Goal: Task Accomplishment & Management: Manage account settings

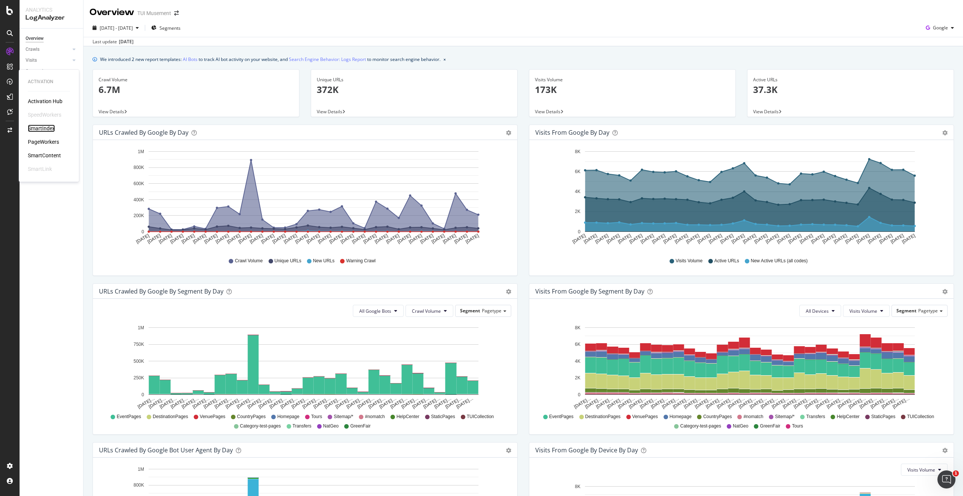
click at [45, 126] on div "SmartIndex" at bounding box center [41, 129] width 27 height 8
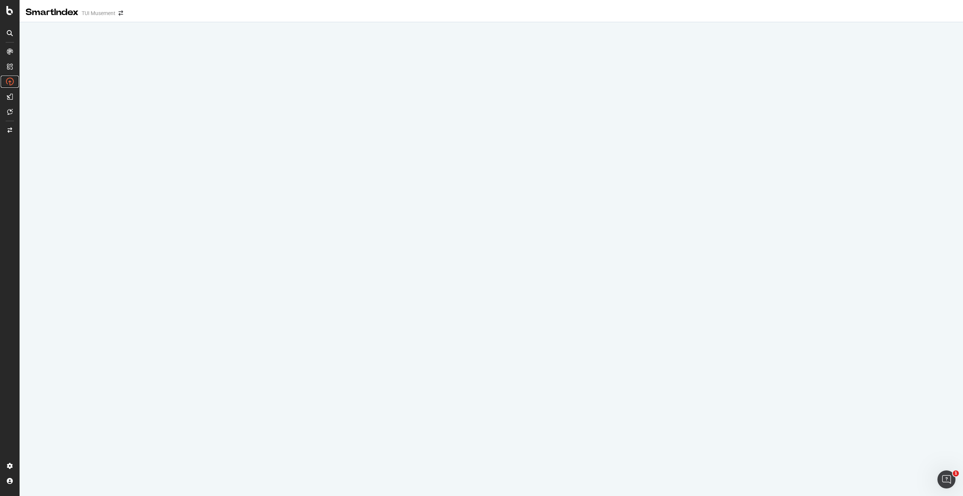
click at [8, 84] on icon at bounding box center [10, 82] width 8 height 8
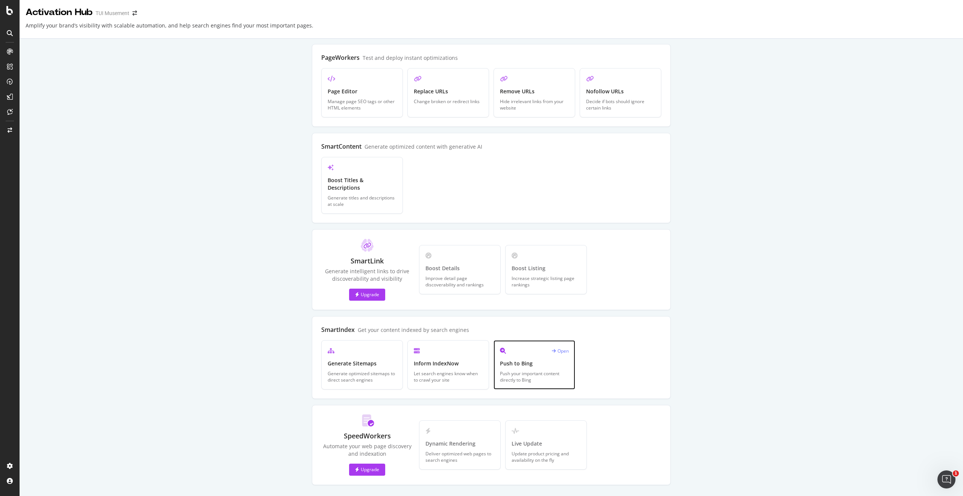
click at [533, 370] on div "Push your important content directly to Bing" at bounding box center [534, 376] width 69 height 13
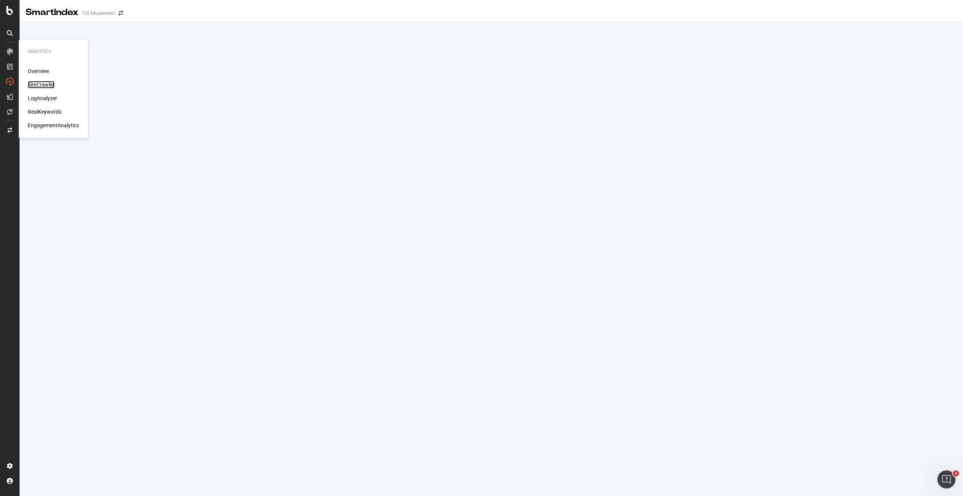
click at [46, 83] on div "SiteCrawler" at bounding box center [41, 85] width 27 height 8
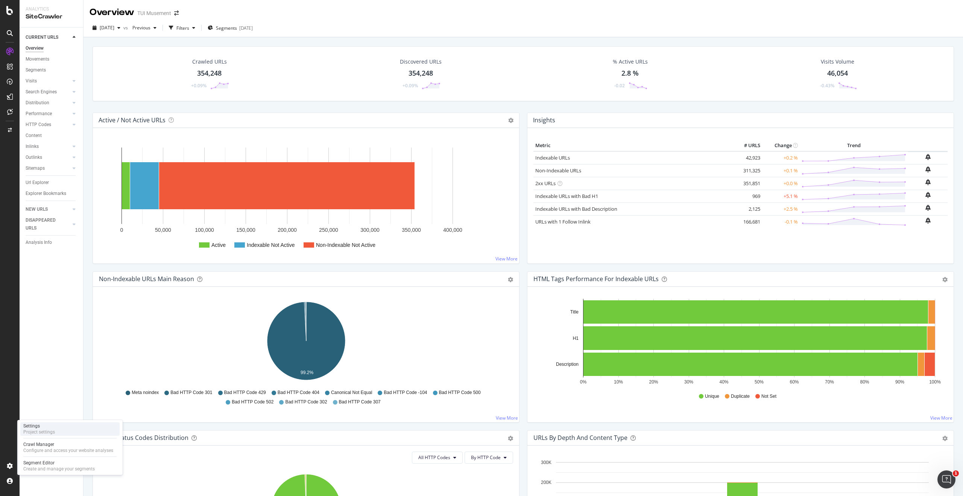
click at [66, 431] on div "Settings Project settings" at bounding box center [69, 429] width 99 height 14
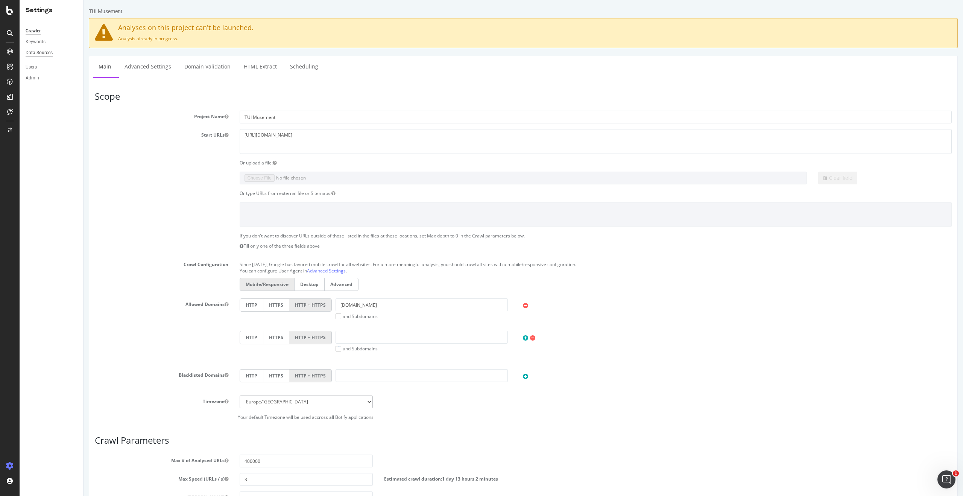
click at [47, 54] on div "Data Sources" at bounding box center [39, 53] width 27 height 8
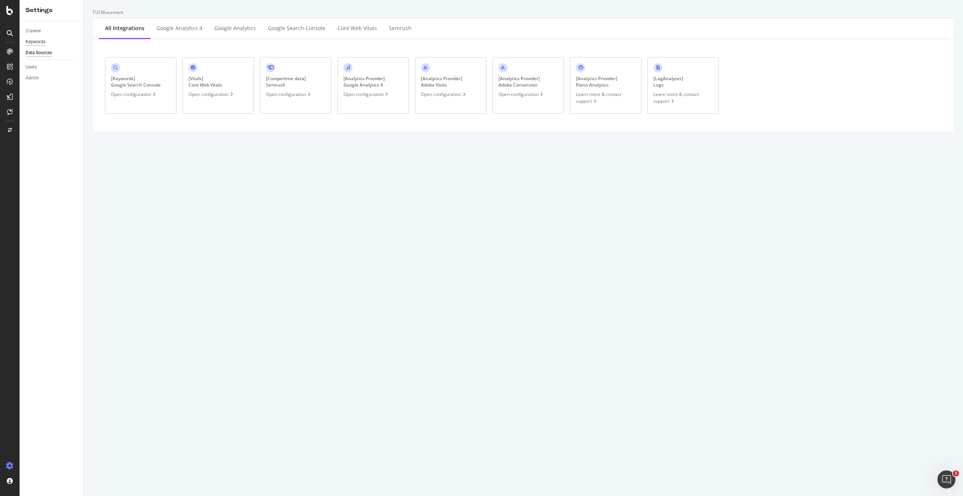
click at [39, 41] on div "Keywords" at bounding box center [36, 42] width 20 height 8
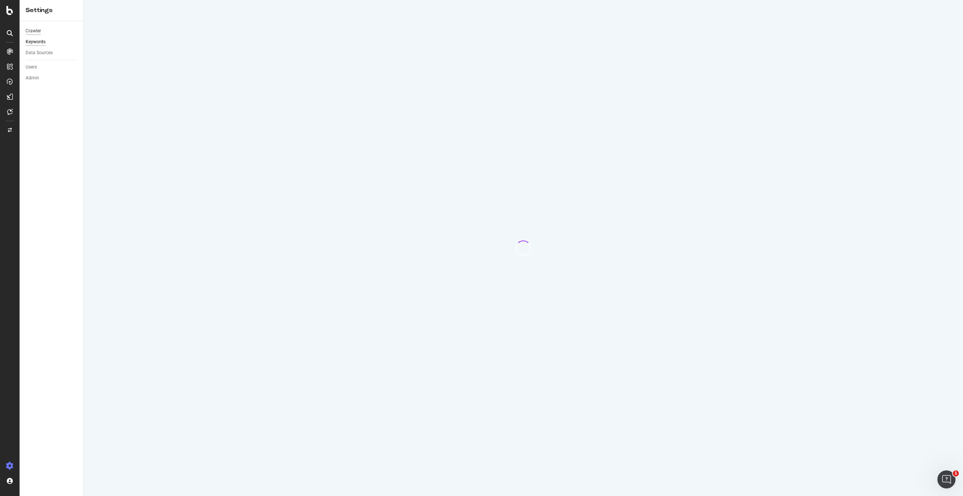
click at [35, 30] on div "Crawler" at bounding box center [33, 31] width 15 height 8
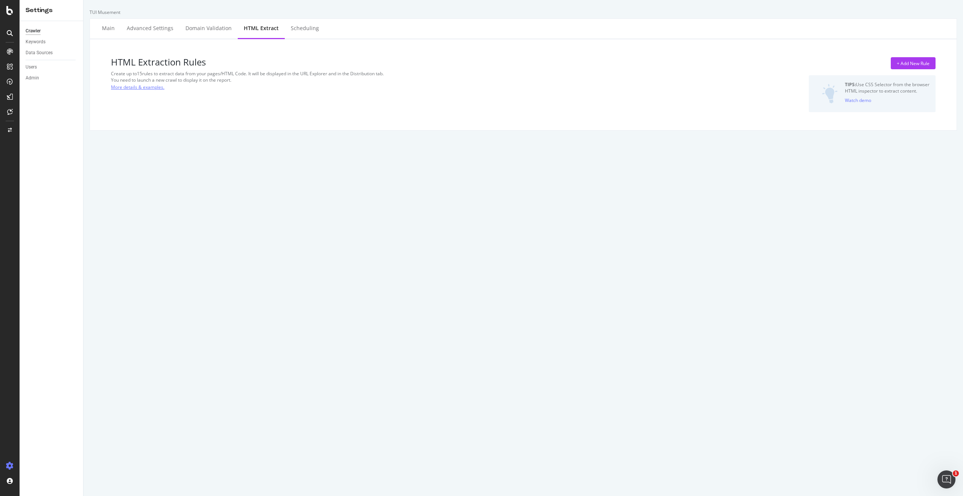
click at [156, 89] on link "More details & examples." at bounding box center [137, 87] width 53 height 8
click at [50, 429] on div "Project settings" at bounding box center [39, 432] width 32 height 6
click at [921, 63] on div "+ Add New Rule" at bounding box center [913, 63] width 33 height 6
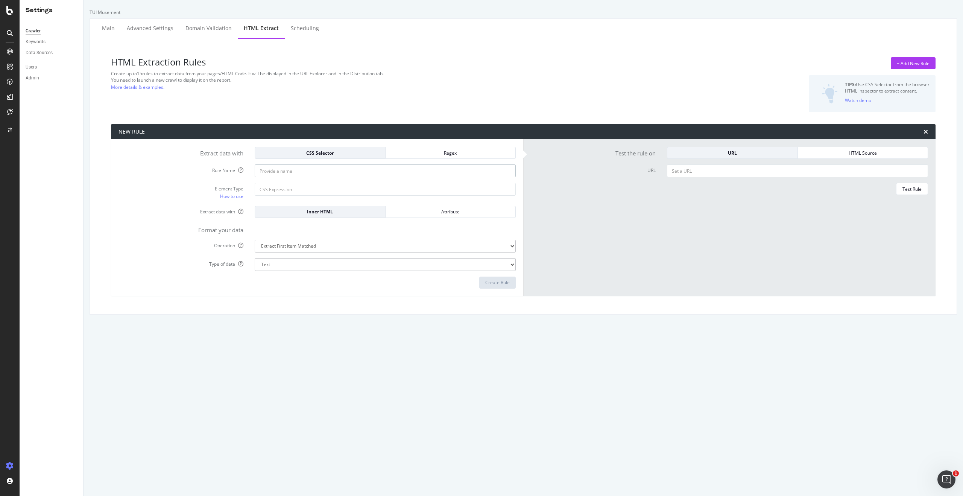
click at [292, 172] on input "Rule Name" at bounding box center [385, 170] width 261 height 13
paste input "#__layout > div > div.wrapper > div > div.tui-city-page__main-content.search-pa…"
type input "#__layout > div > div.wrapper > div > div.tui-city-page__main-content.search-pa…"
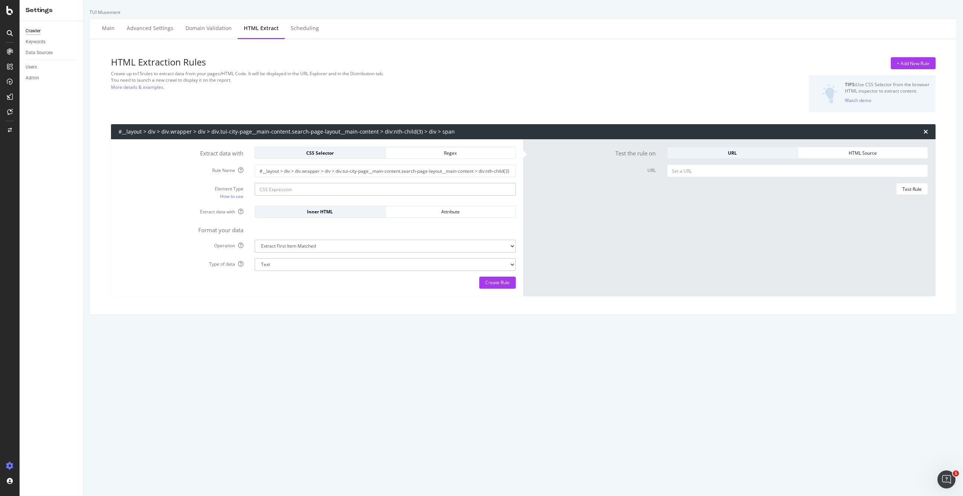
click at [301, 192] on input "Element Type How to use" at bounding box center [385, 189] width 261 height 13
click at [362, 193] on input "Element Type How to use" at bounding box center [385, 189] width 261 height 13
click at [442, 214] on div "Attribute" at bounding box center [451, 211] width 118 height 6
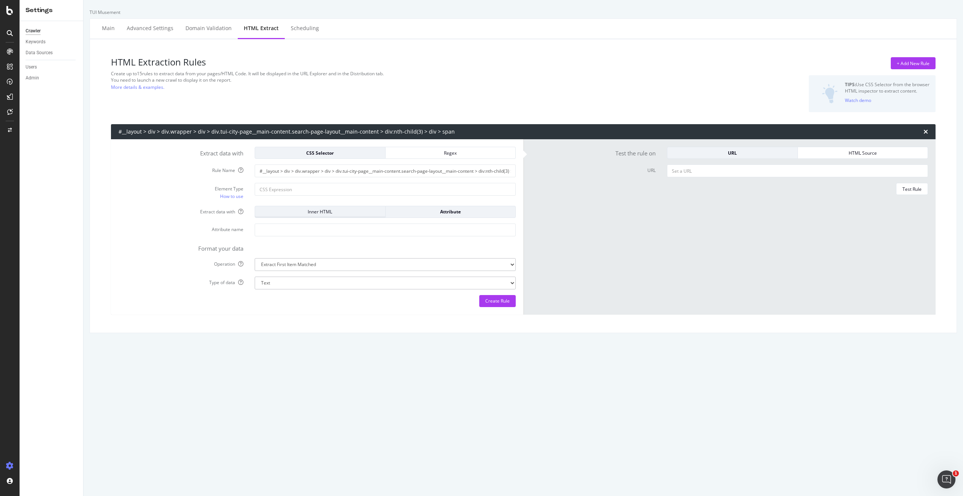
click at [335, 215] on div "Inner HTML" at bounding box center [320, 211] width 118 height 6
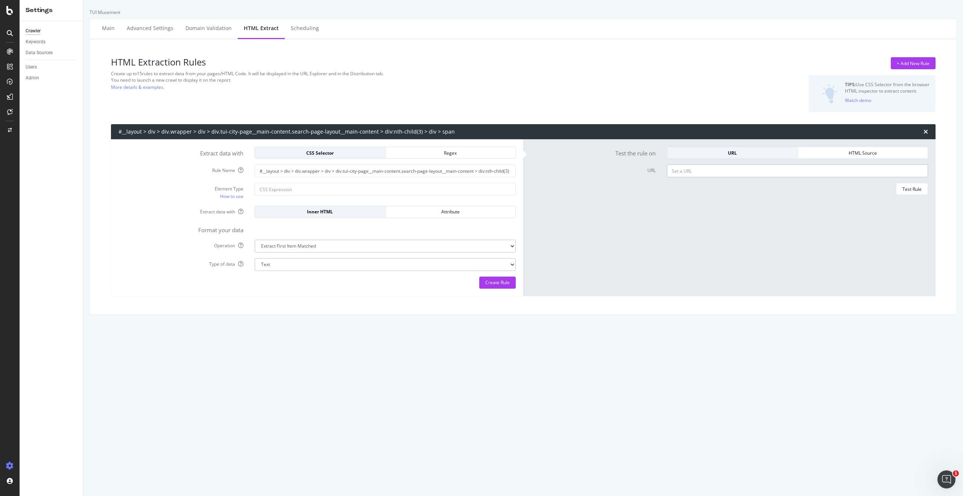
drag, startPoint x: 706, startPoint y: 168, endPoint x: 708, endPoint y: 172, distance: 4.9
click at [706, 168] on input "URL" at bounding box center [797, 170] width 261 height 13
paste input "https://www.tuimusement.com/es/reino-unido/chessington/d_2187-c_183/"
type input "https://www.tuimusement.com/es/reino-unido/chessington/d_2187-c_183/"
click at [878, 155] on div "HTML Source" at bounding box center [863, 153] width 118 height 6
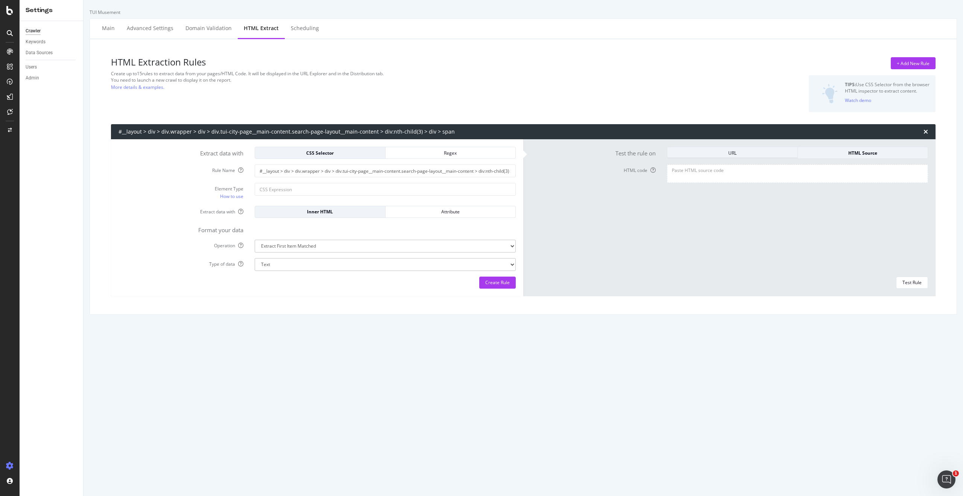
click at [754, 153] on div "URL" at bounding box center [732, 153] width 118 height 6
click at [921, 190] on div "Test Rule" at bounding box center [912, 189] width 19 height 6
click at [429, 154] on div "Regex" at bounding box center [451, 153] width 118 height 6
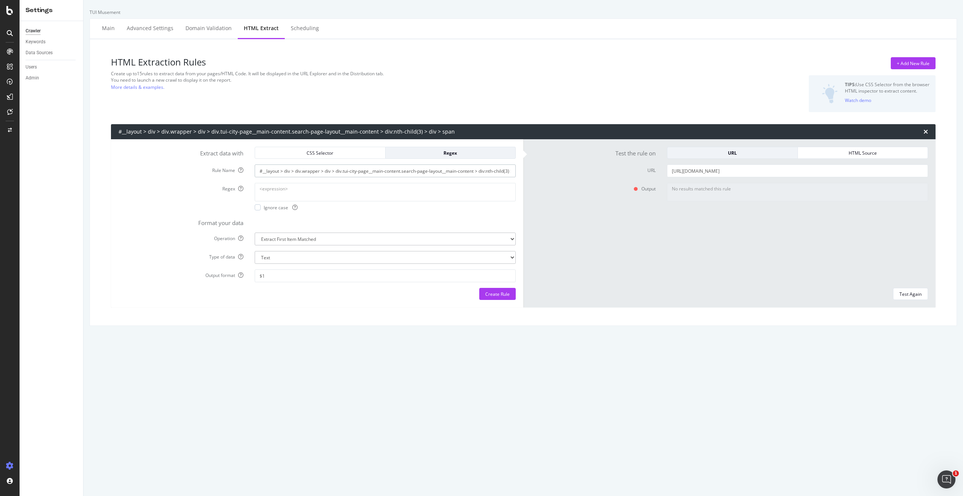
drag, startPoint x: 310, startPoint y: 171, endPoint x: 246, endPoint y: 167, distance: 63.3
click at [246, 167] on div "Rule Name #__layout > div > div.wrapper > div > div.tui-city-page__main-content…" at bounding box center [317, 170] width 409 height 13
paste input "search-component-activity-count-text"
type input "search-component-activity-count-text"
click at [913, 295] on div "Test Again" at bounding box center [911, 294] width 22 height 6
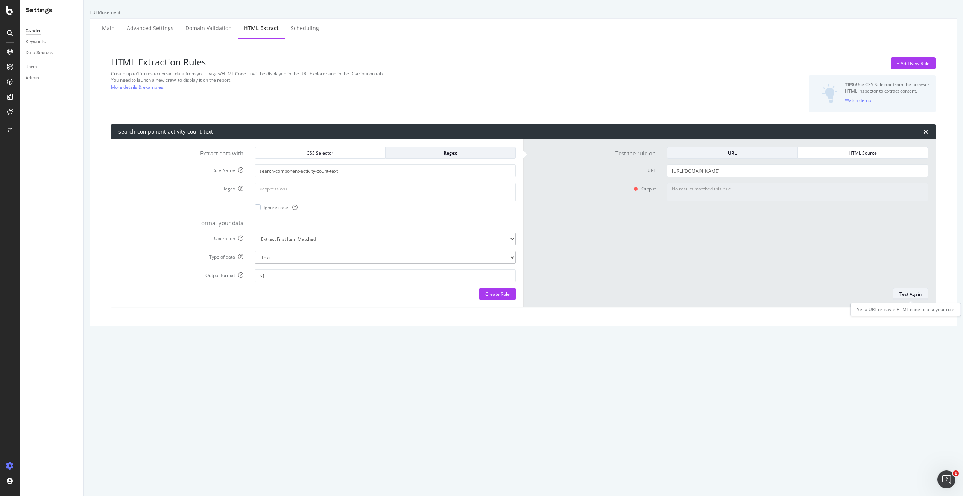
click at [915, 294] on div "Test Again" at bounding box center [911, 294] width 22 height 6
click at [347, 150] on div "CSS Selector" at bounding box center [320, 153] width 118 height 6
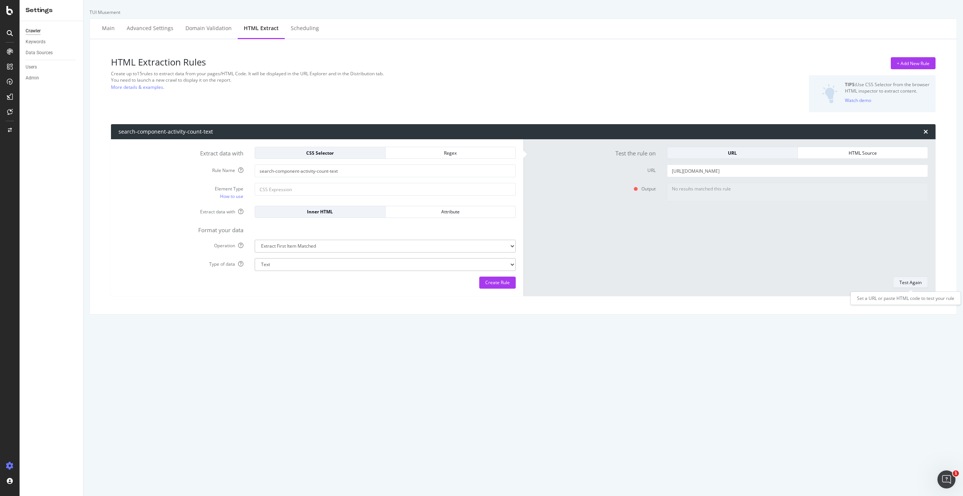
click at [916, 282] on div "Test Again" at bounding box center [911, 282] width 22 height 6
drag, startPoint x: 916, startPoint y: 282, endPoint x: 911, endPoint y: 282, distance: 4.9
click at [916, 282] on div "Test Again" at bounding box center [911, 282] width 22 height 6
drag, startPoint x: 629, startPoint y: 236, endPoint x: 512, endPoint y: 216, distance: 118.8
click at [629, 236] on div "Output No results matched this rule" at bounding box center [729, 227] width 409 height 88
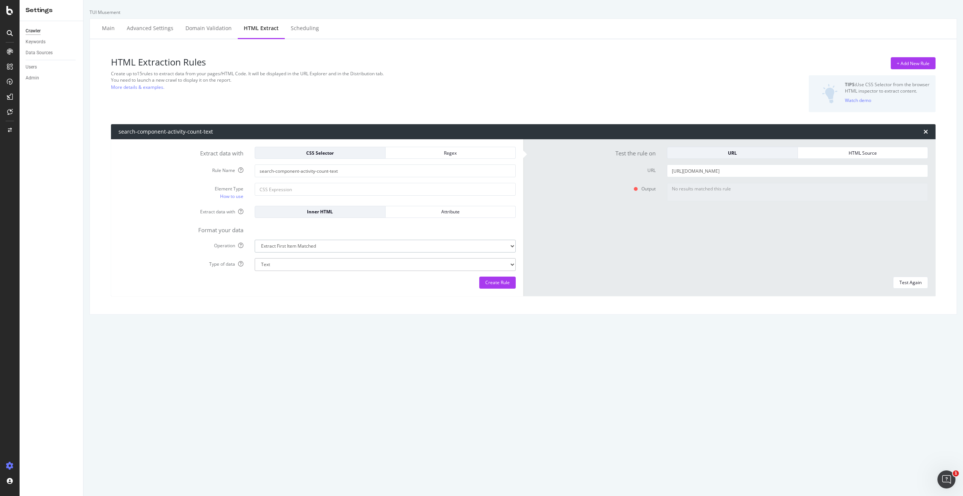
click at [324, 248] on select "Extract First Item Matched Extract First 3 Items Matched Count Number of Occure…" at bounding box center [385, 246] width 261 height 13
click at [255, 240] on select "Extract First Item Matched Extract First 3 Items Matched Count Number of Occure…" at bounding box center [385, 246] width 261 height 13
click at [439, 215] on div "Attribute" at bounding box center [451, 212] width 118 height 11
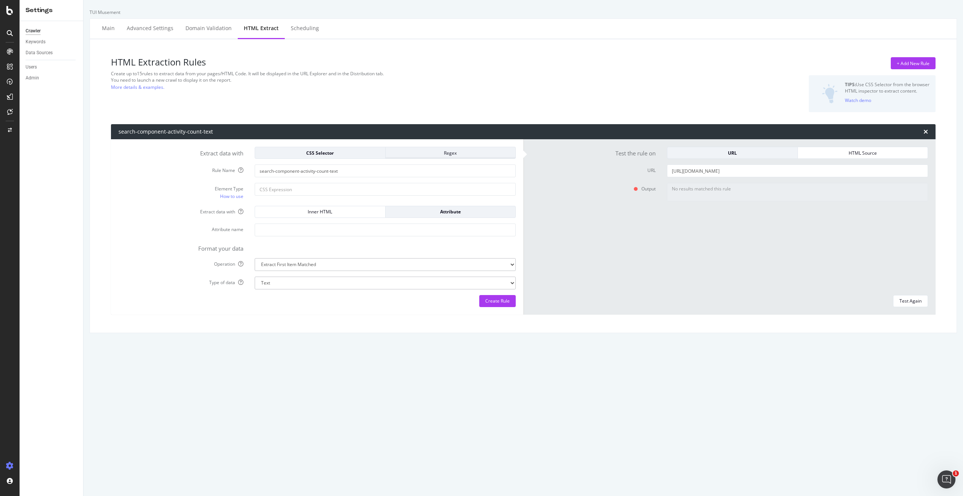
click at [449, 152] on div "Regex" at bounding box center [451, 153] width 118 height 6
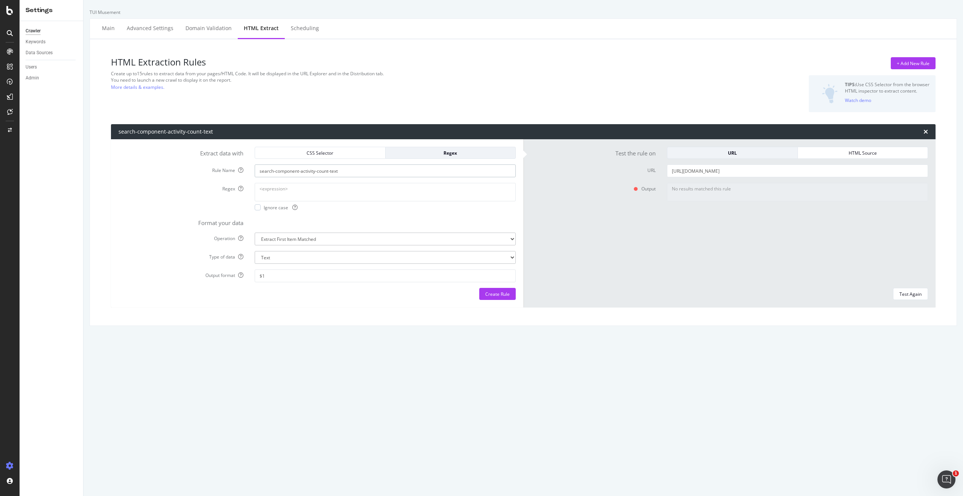
click at [358, 169] on input "search-component-activity-count-text" at bounding box center [385, 170] width 261 height 13
click at [304, 192] on textarea "Regex" at bounding box center [385, 192] width 261 height 18
drag, startPoint x: 266, startPoint y: 169, endPoint x: 206, endPoint y: 165, distance: 59.6
click at [206, 165] on div "Rule Name search-component-activity-count-text" at bounding box center [317, 170] width 409 height 13
drag, startPoint x: 295, startPoint y: 189, endPoint x: 310, endPoint y: 195, distance: 16.2
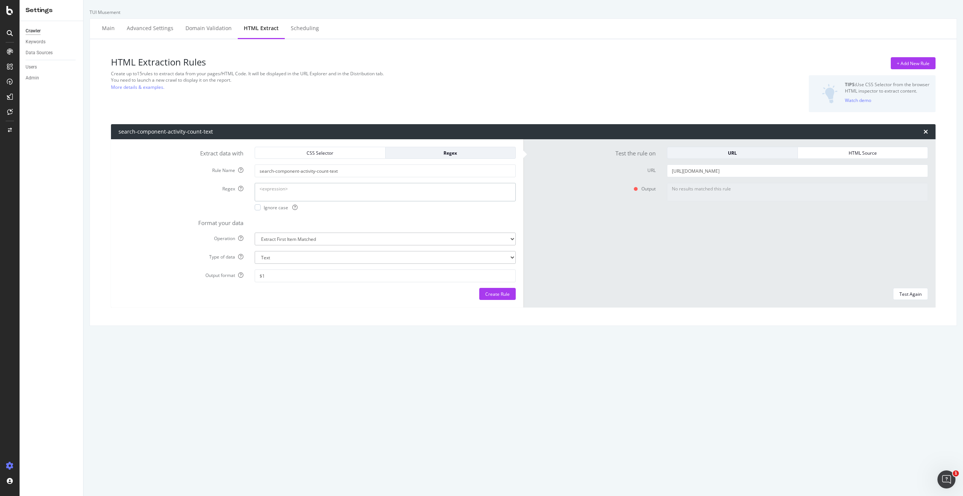
click at [295, 189] on textarea "Regex" at bounding box center [385, 192] width 261 height 18
paste textarea "search-component-activity-count-text"
type textarea "search-component-activity-count-text"
click at [912, 294] on div "Test Again" at bounding box center [911, 294] width 22 height 6
click at [315, 239] on select "Extract First Item Matched Extract First 3 Items Matched Count Number of Occure…" at bounding box center [385, 239] width 261 height 13
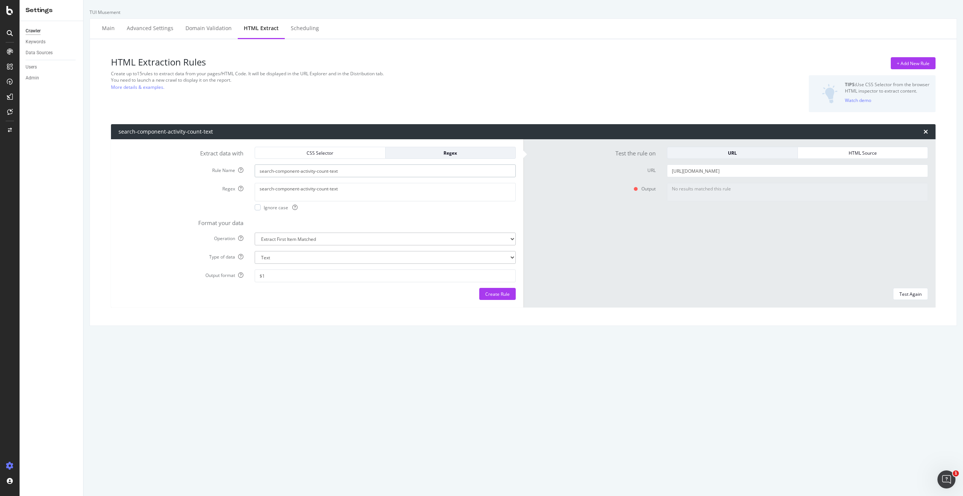
drag, startPoint x: 350, startPoint y: 172, endPoint x: 234, endPoint y: 166, distance: 115.3
click at [234, 166] on div "Rule Name search-component-activity-count-text" at bounding box center [317, 170] width 409 height 13
type input "number events city"
click at [909, 296] on div "Test Again" at bounding box center [911, 294] width 22 height 6
click at [332, 154] on div "CSS Selector" at bounding box center [320, 153] width 118 height 6
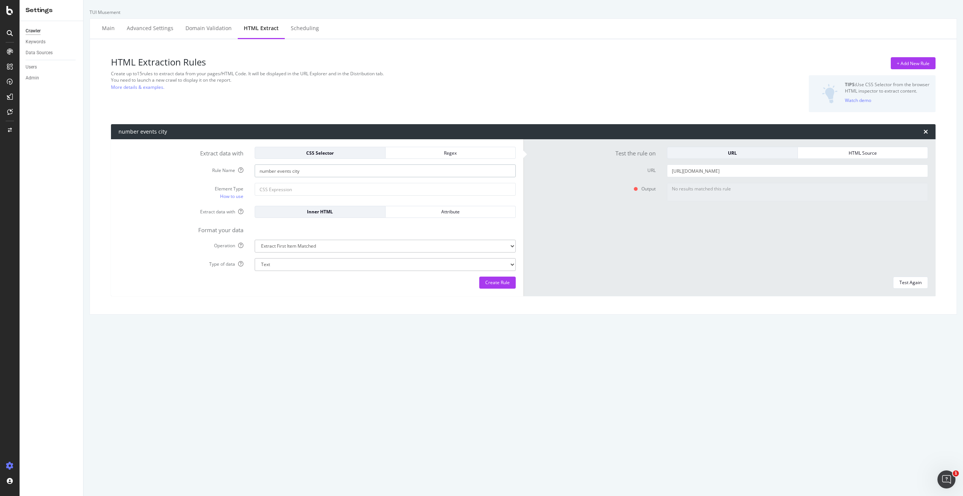
drag, startPoint x: 309, startPoint y: 170, endPoint x: 223, endPoint y: 166, distance: 86.3
click at [223, 166] on div "Rule Name number events city" at bounding box center [317, 170] width 409 height 13
click at [297, 190] on input "Element Type How to use" at bounding box center [385, 189] width 261 height 13
paste input "//*[@id="__layout"]/div/div[4]/div/div[5]/div[2]/div/span"
type input "//*[@id="__layout"]/div/div[4]/div/div[5]/div[2]/div/span"
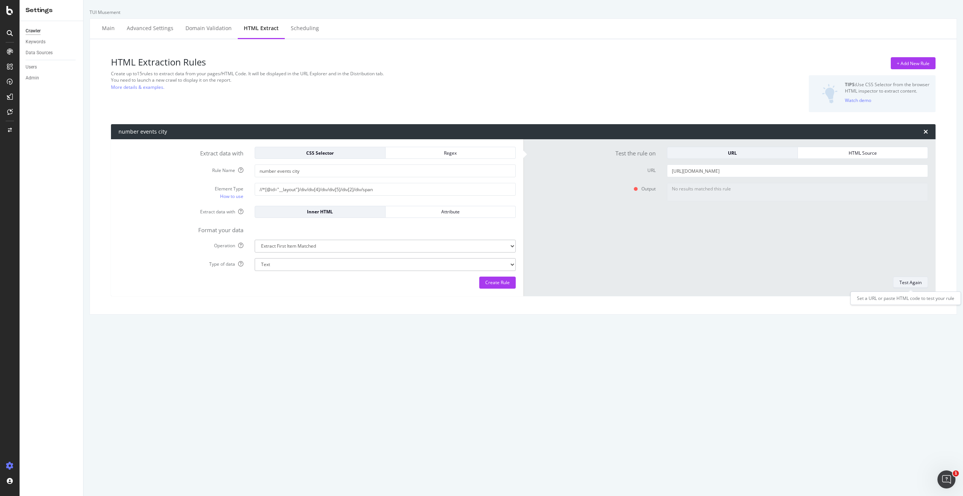
click at [922, 285] on button "Test Again" at bounding box center [910, 283] width 35 height 12
click at [439, 211] on div "Attribute" at bounding box center [451, 211] width 118 height 6
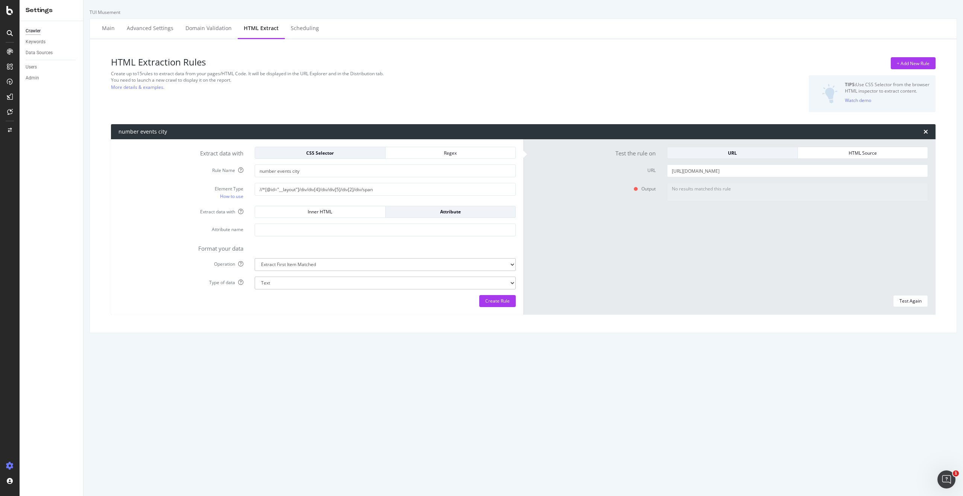
drag, startPoint x: 334, startPoint y: 211, endPoint x: 447, endPoint y: 242, distance: 117.4
click at [334, 211] on div "Inner HTML" at bounding box center [320, 211] width 118 height 6
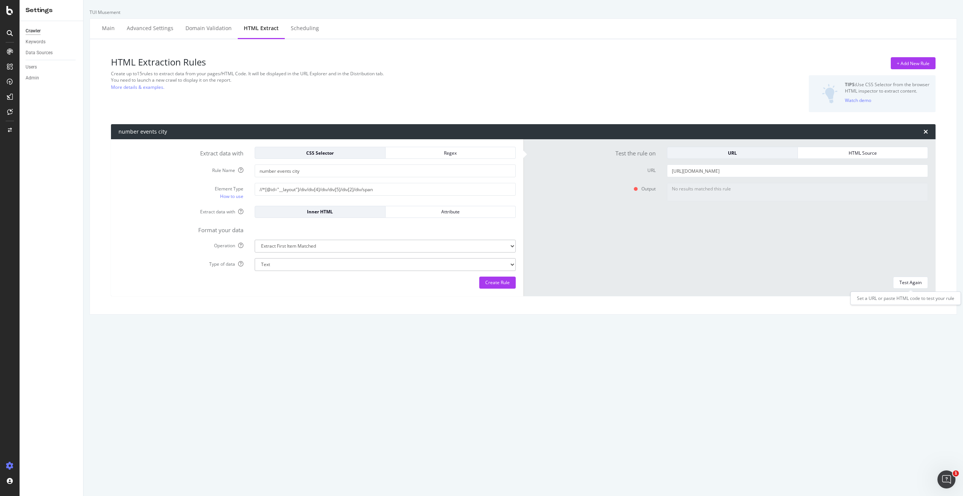
drag, startPoint x: 916, startPoint y: 282, endPoint x: 766, endPoint y: 306, distance: 152.0
click at [916, 282] on div "Test Again" at bounding box center [911, 282] width 22 height 6
click at [45, 86] on div "SiteCrawler" at bounding box center [41, 85] width 27 height 8
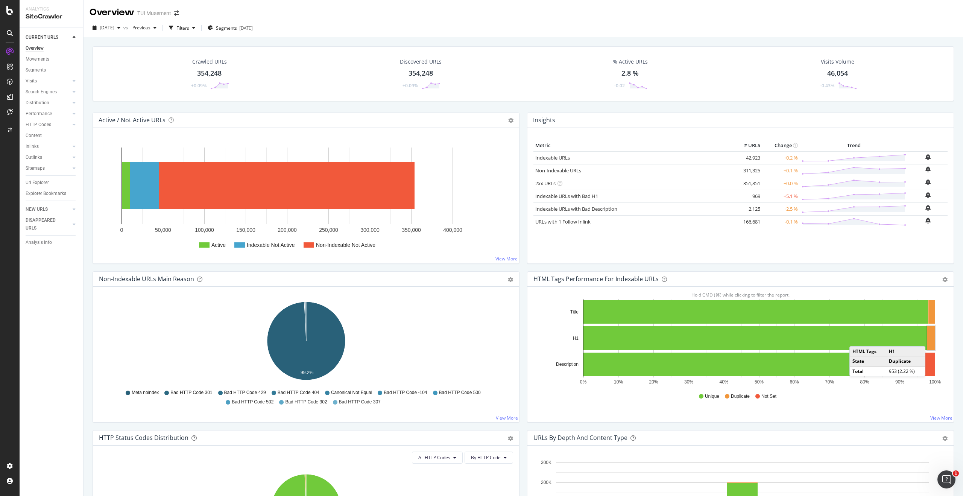
click at [933, 339] on rect "A chart." at bounding box center [931, 338] width 8 height 24
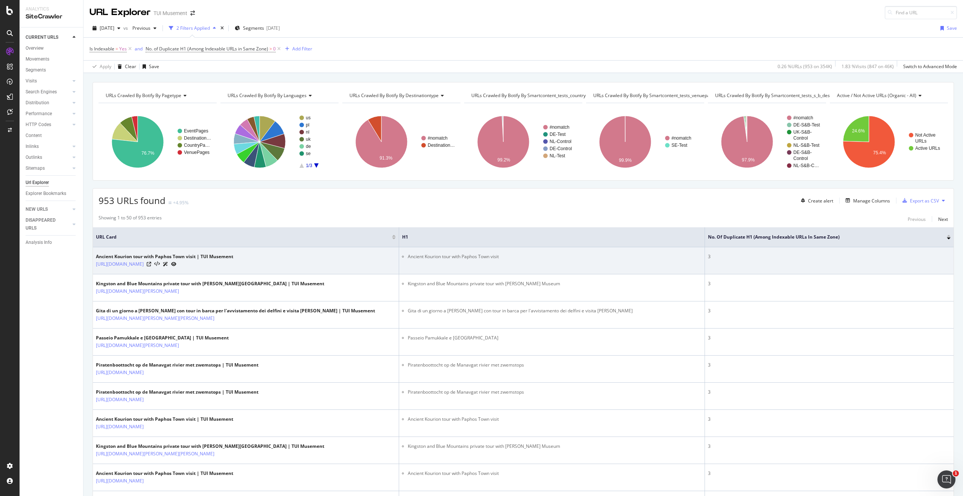
drag, startPoint x: 736, startPoint y: 264, endPoint x: 656, endPoint y: 265, distance: 80.5
click at [736, 264] on td "3" at bounding box center [829, 260] width 249 height 27
click at [176, 263] on icon at bounding box center [173, 264] width 5 height 5
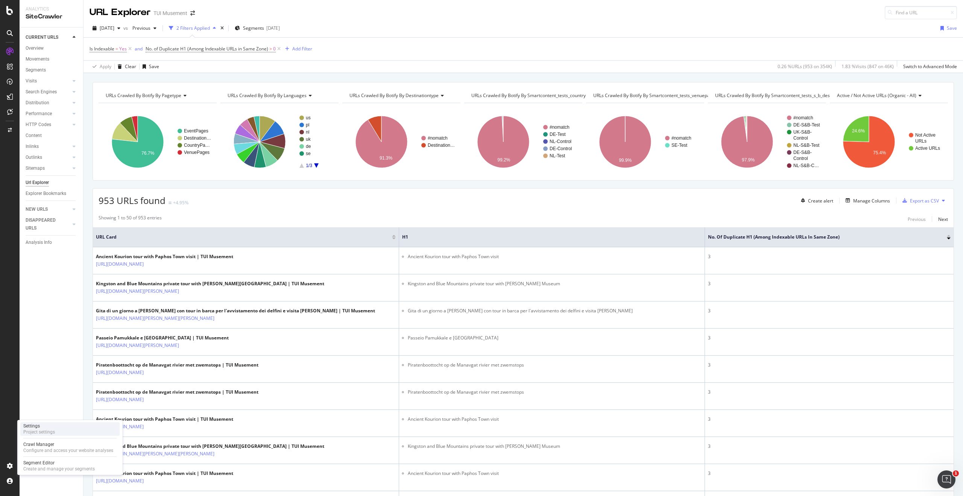
click at [44, 431] on div "Project settings" at bounding box center [39, 432] width 32 height 6
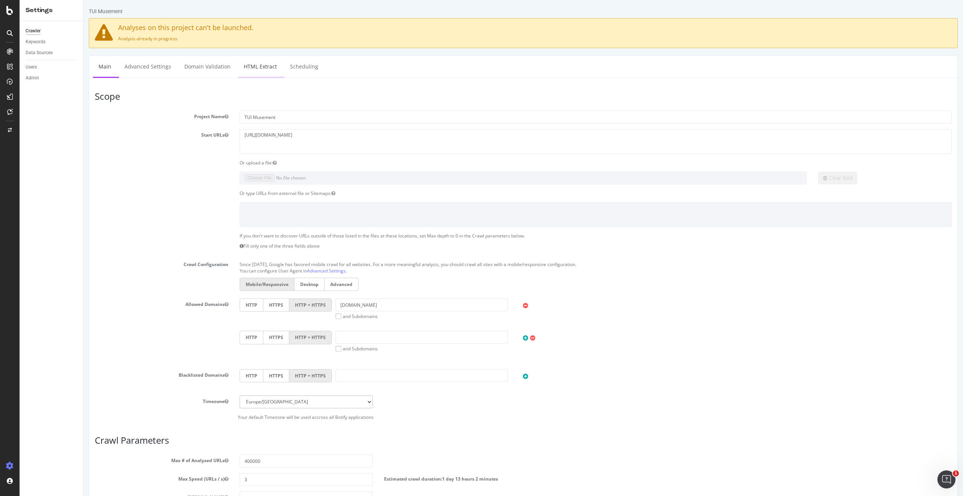
click at [266, 68] on link "HTML Extract" at bounding box center [260, 66] width 44 height 21
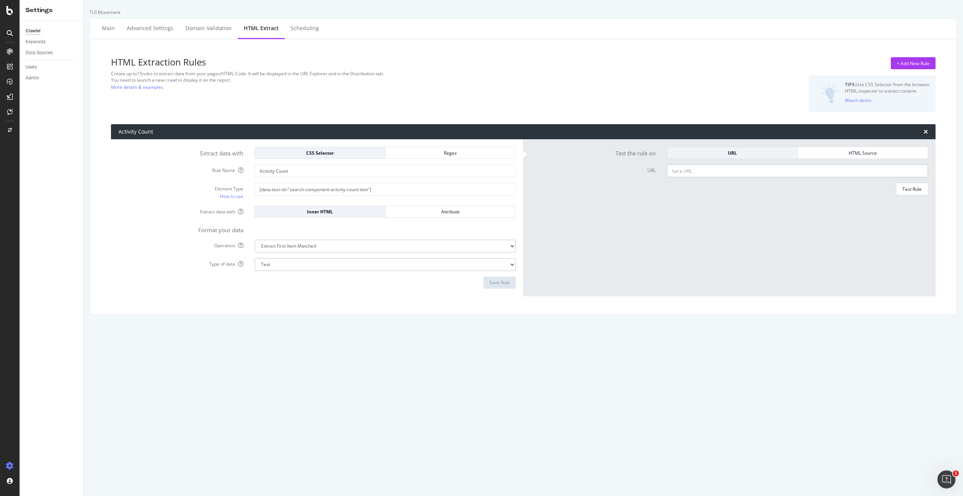
click at [690, 172] on input "URL" at bounding box center [797, 170] width 261 height 13
paste input "https://www.tuimusement.com/es/reino-unido/chessington/d_2187-c_183/"
type input "https://www.tuimusement.com/es/reino-unido/chessington/d_2187-c_183/"
click at [919, 190] on div "Test Rule" at bounding box center [912, 189] width 19 height 6
click at [51, 85] on div "SiteCrawler" at bounding box center [41, 85] width 27 height 8
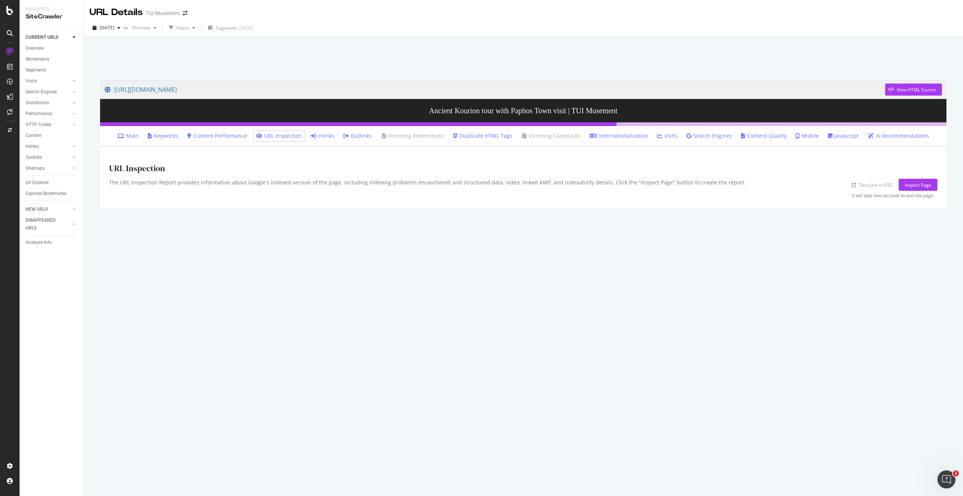
click at [492, 137] on link "Duplicate HTML Tags" at bounding box center [482, 136] width 59 height 8
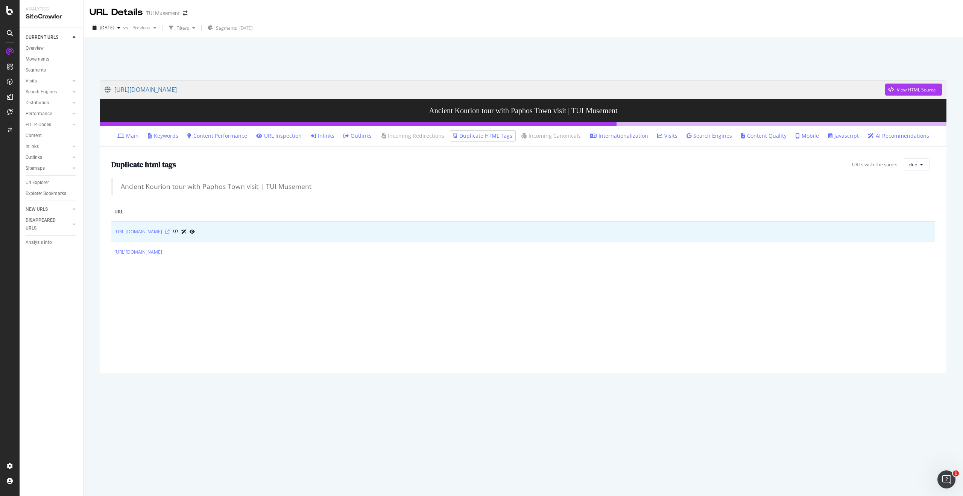
click at [170, 232] on icon at bounding box center [167, 231] width 5 height 5
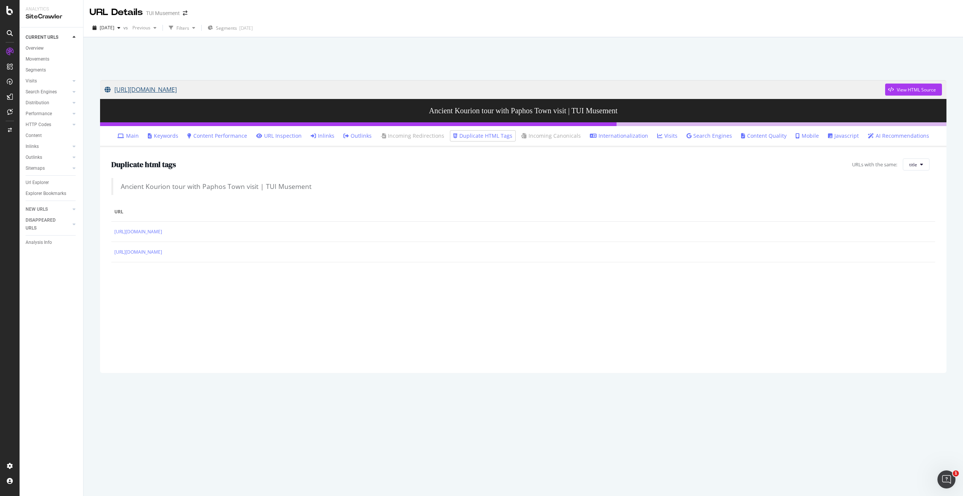
click at [445, 89] on link "[URL][DOMAIN_NAME]" at bounding box center [495, 89] width 781 height 19
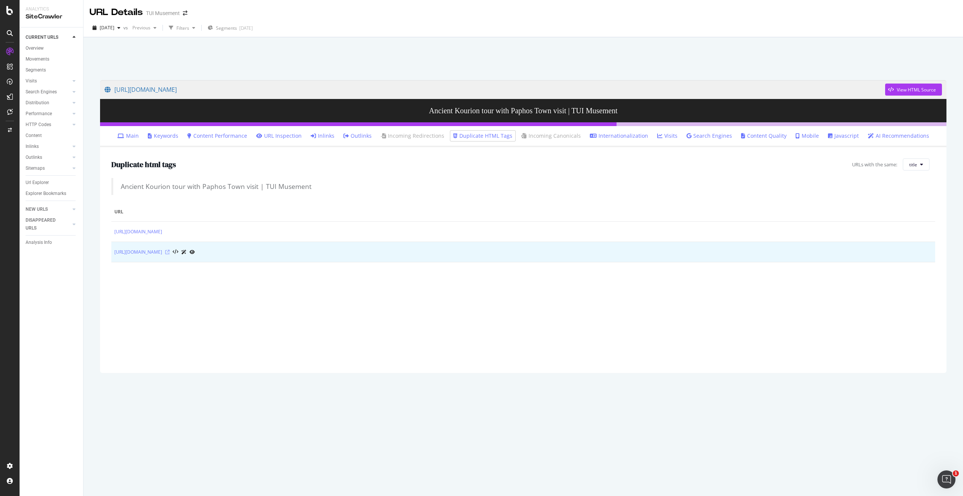
click at [170, 251] on icon at bounding box center [167, 252] width 5 height 5
